Goal: Contribute content

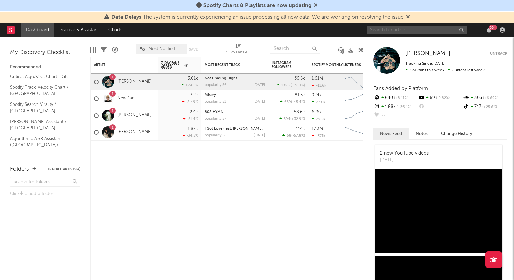
click at [405, 32] on input "text" at bounding box center [417, 30] width 100 height 8
type input "[PERSON_NAME]"
click at [416, 32] on input "[PERSON_NAME]" at bounding box center [417, 30] width 100 height 8
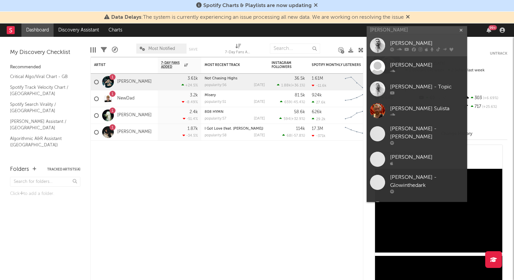
click at [410, 40] on div "[PERSON_NAME]" at bounding box center [427, 43] width 74 height 8
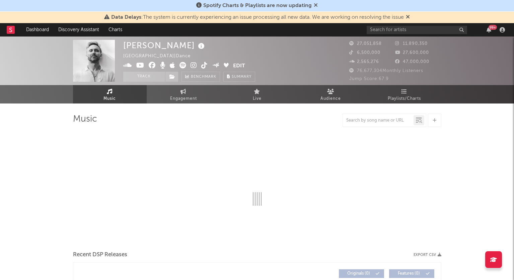
select select "6m"
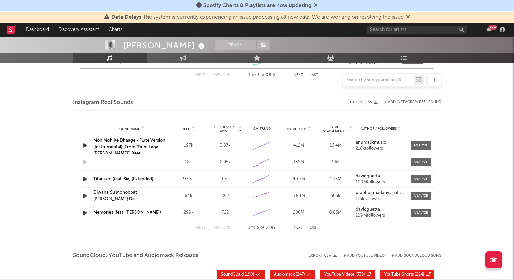
scroll to position [585, 0]
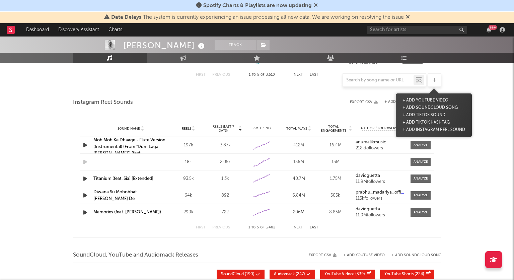
click at [436, 75] on div at bounding box center [434, 79] width 13 height 13
click at [430, 129] on button "+ Add Instagram Reel Sound" at bounding box center [434, 129] width 66 height 7
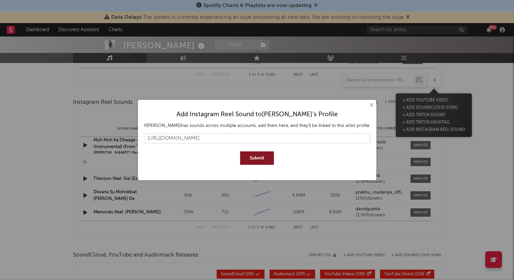
type input "[URL][DOMAIN_NAME]"
click at [253, 161] on button "Submit" at bounding box center [257, 157] width 34 height 13
